Goal: Task Accomplishment & Management: Manage account settings

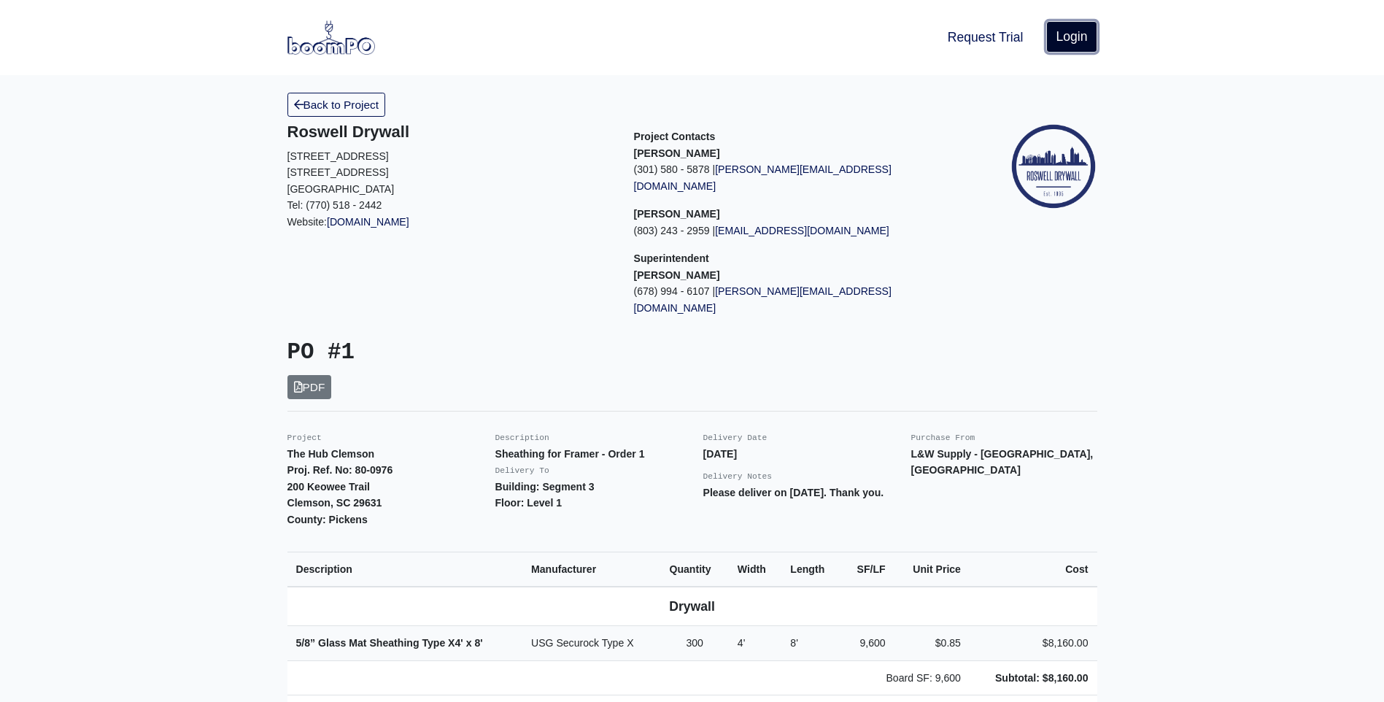
click at [1070, 37] on link "Login" at bounding box center [1072, 36] width 50 height 31
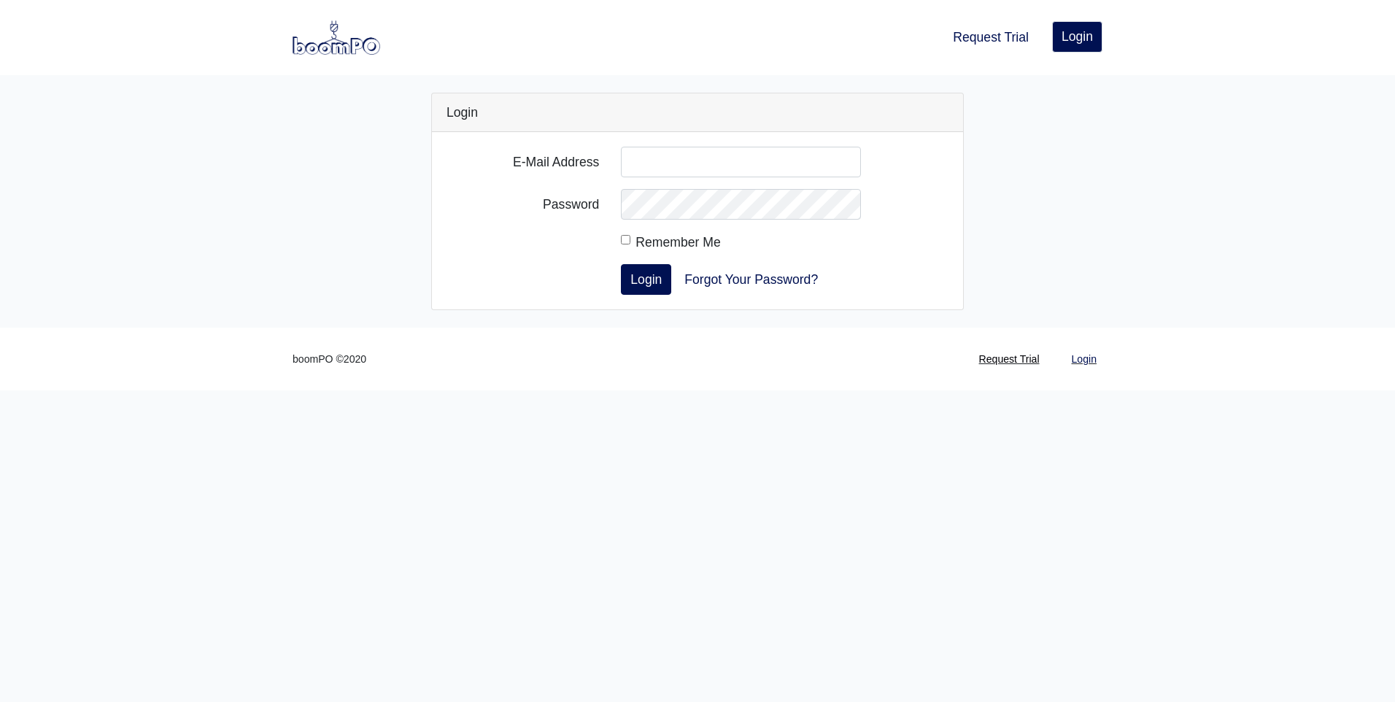
click at [989, 356] on link "Request Trial" at bounding box center [1010, 359] width 72 height 28
click at [1001, 359] on link "Request Trial" at bounding box center [1010, 359] width 72 height 28
click at [982, 40] on link "Request Trial" at bounding box center [991, 37] width 88 height 32
click at [1015, 363] on link "Request Trial" at bounding box center [1010, 359] width 72 height 28
click at [1015, 361] on link "Request Trial" at bounding box center [1010, 359] width 72 height 28
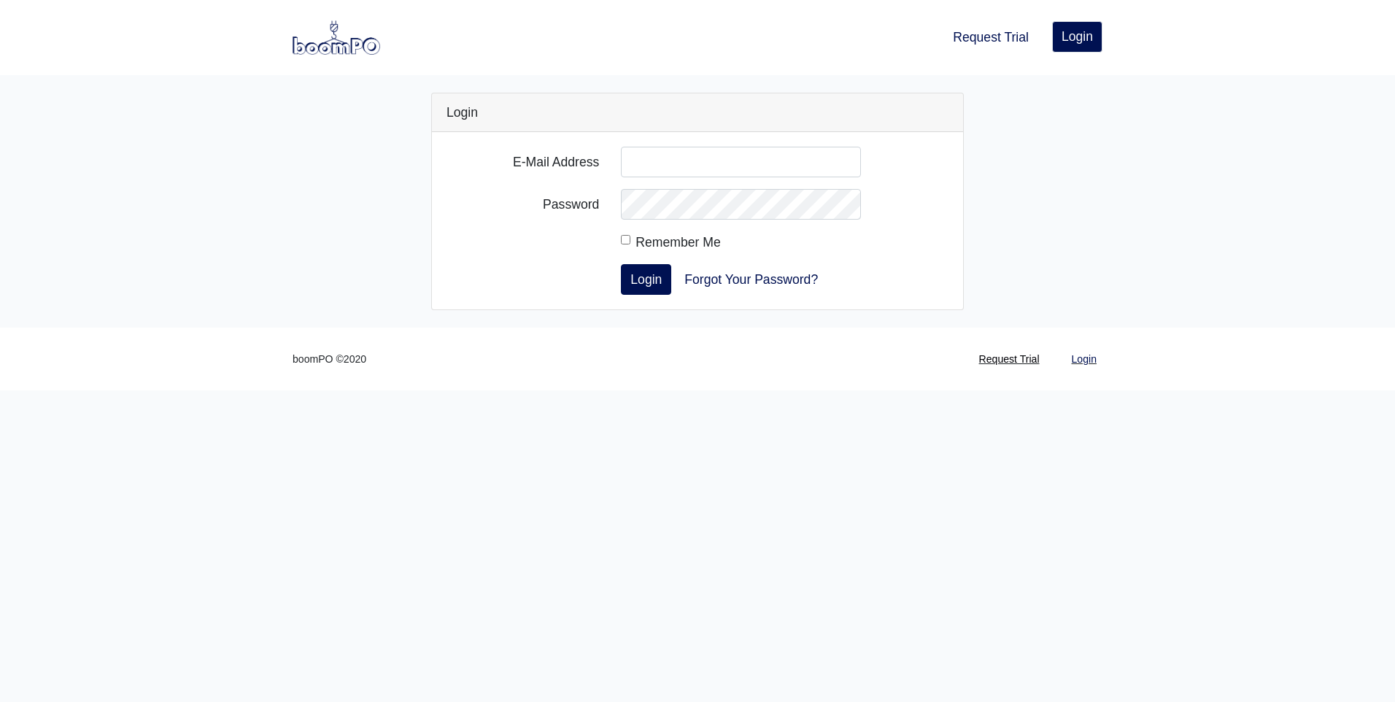
click at [998, 361] on link "Request Trial" at bounding box center [1010, 359] width 72 height 28
click at [639, 164] on input "E-Mail Address" at bounding box center [741, 162] width 240 height 31
type input "gary.bruce@lwsupply.com"
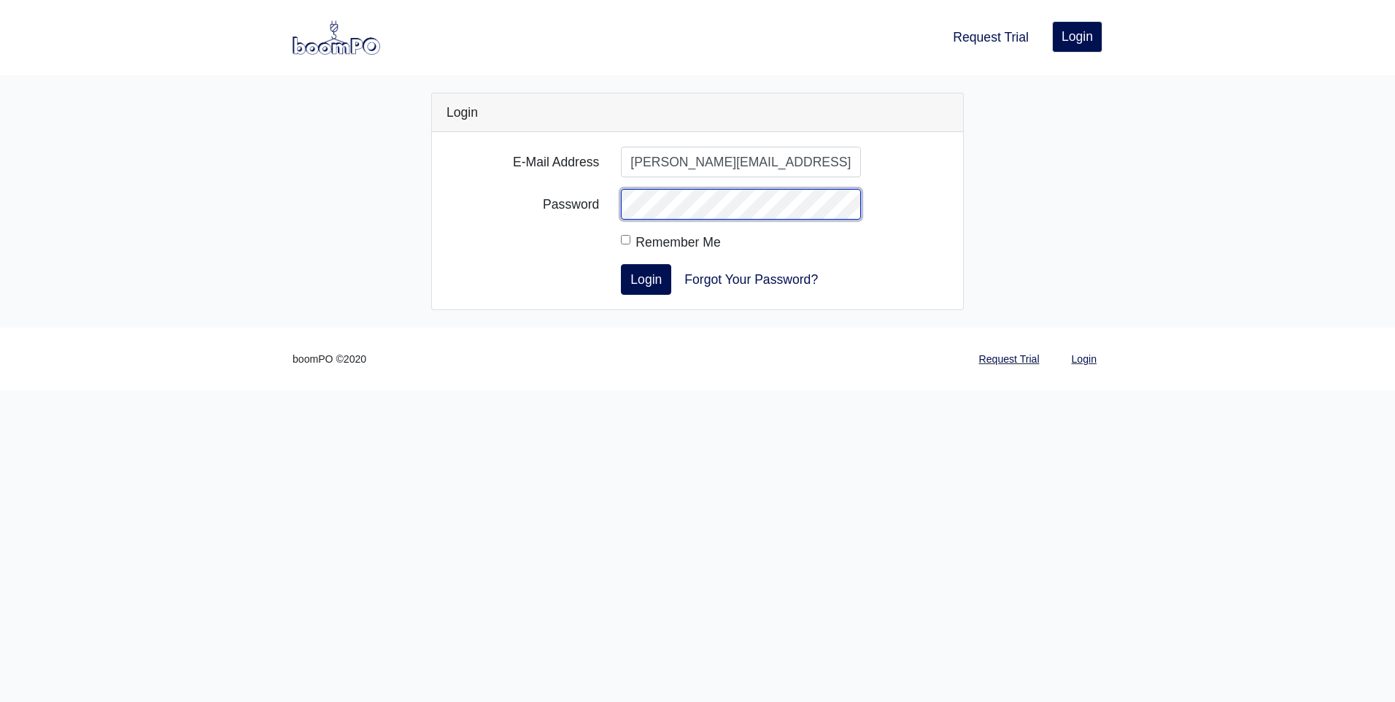
click at [621, 264] on button "Login" at bounding box center [646, 279] width 50 height 31
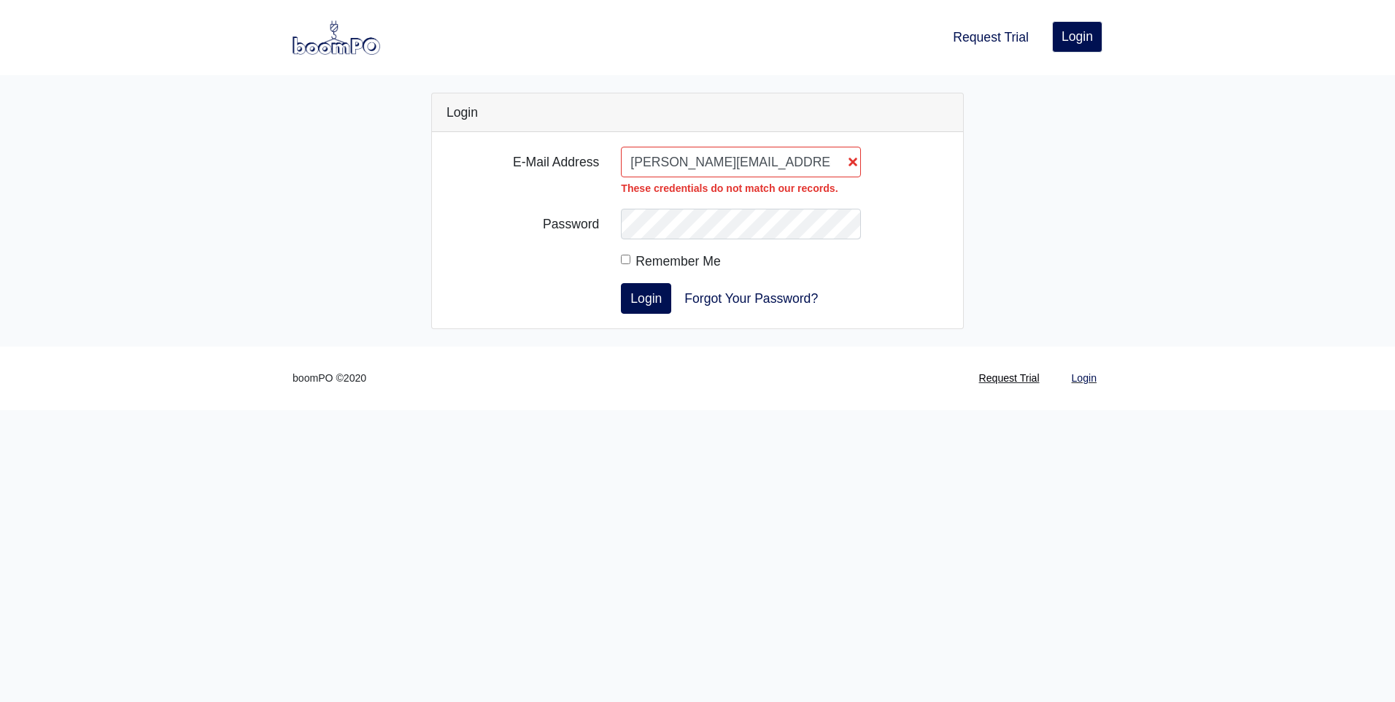
click at [1022, 377] on link "Request Trial" at bounding box center [1010, 378] width 72 height 28
click at [750, 299] on link "Forgot Your Password?" at bounding box center [751, 298] width 153 height 31
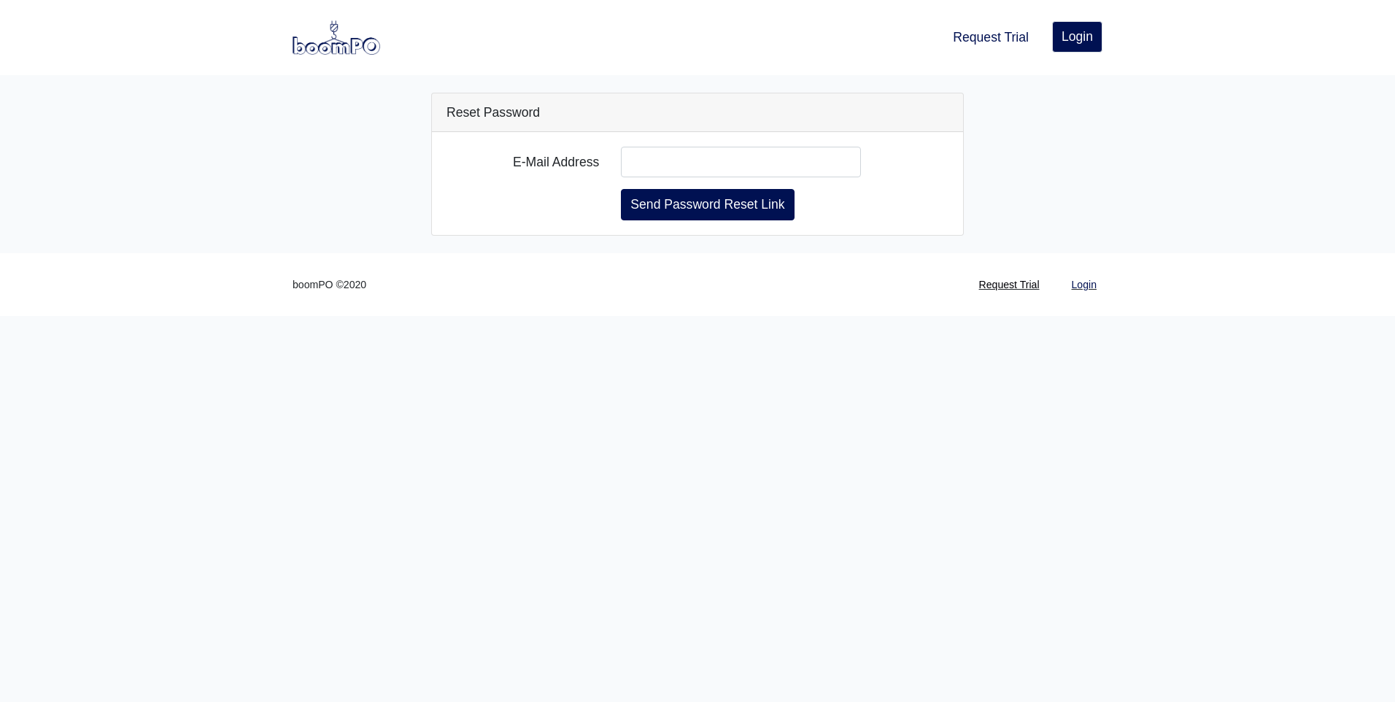
click at [993, 288] on link "Request Trial" at bounding box center [1010, 285] width 72 height 28
click at [1006, 34] on link "Request Trial" at bounding box center [991, 37] width 88 height 32
